Goal: Find specific page/section: Find specific page/section

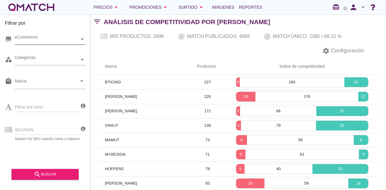
drag, startPoint x: 60, startPoint y: 40, endPoint x: 57, endPoint y: 43, distance: 3.4
click at [60, 40] on div "eCommerce" at bounding box center [47, 39] width 65 height 6
click at [49, 45] on div "eCommerce [GEOGRAPHIC_DATA]" at bounding box center [50, 39] width 71 height 11
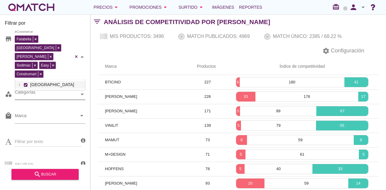
click at [45, 91] on div "Categorías" at bounding box center [47, 94] width 65 height 6
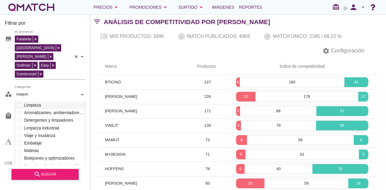
scroll to position [42, 71]
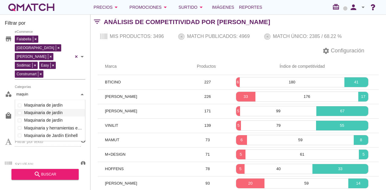
click at [49, 97] on div "Categorías maquin maquin Organización y limpieza Ferretería y gasfitería Climat…" at bounding box center [50, 94] width 71 height 11
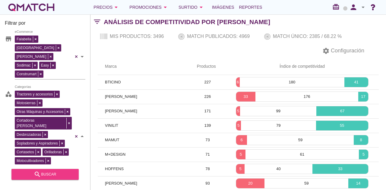
type input "maquin"
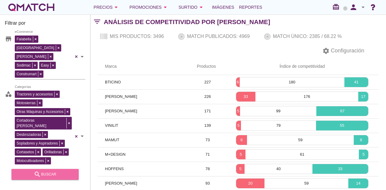
click at [59, 174] on div "search buscar" at bounding box center [45, 174] width 58 height 7
